Goal: Learn about a topic

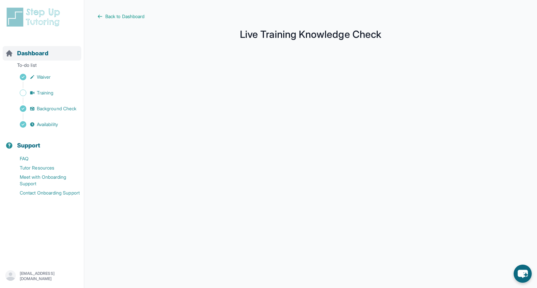
click at [27, 53] on span "Dashboard" at bounding box center [32, 53] width 31 height 9
